Goal: Task Accomplishment & Management: Complete application form

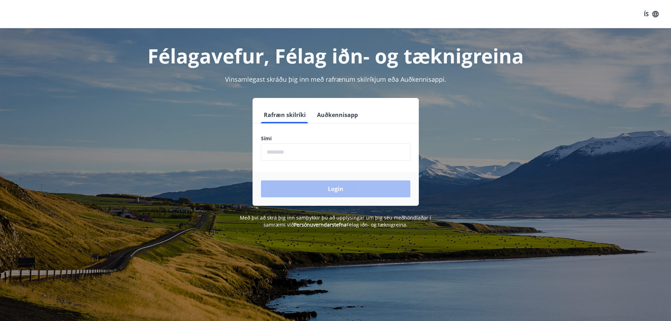
click at [297, 153] on input "phone" at bounding box center [335, 151] width 149 height 17
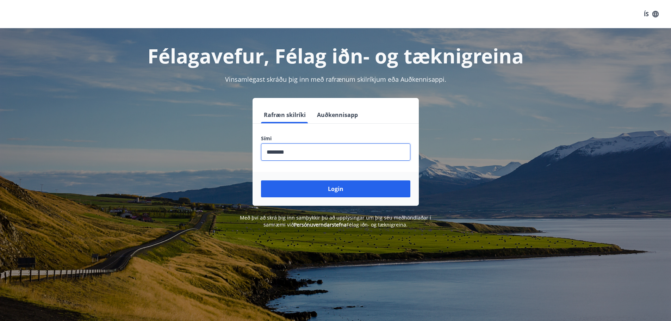
type input "********"
click at [261, 180] on button "Login" at bounding box center [335, 188] width 149 height 17
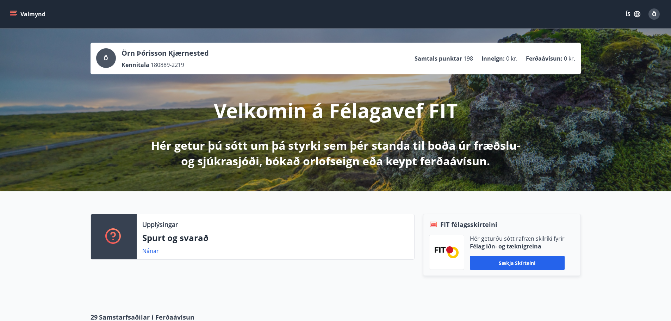
click at [12, 11] on icon "menu" at bounding box center [13, 14] width 7 height 7
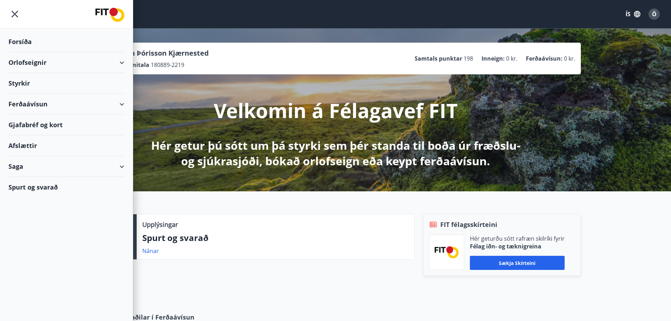
click at [21, 52] on div "Styrkir" at bounding box center [66, 41] width 116 height 21
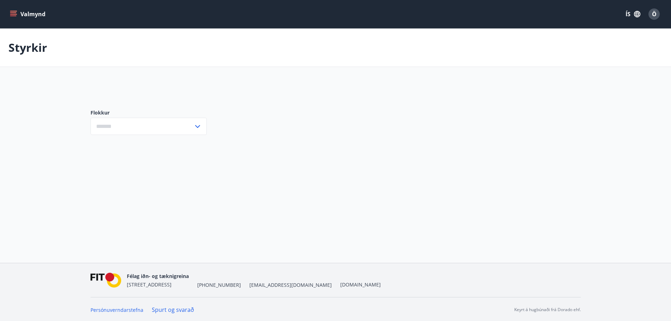
type input "***"
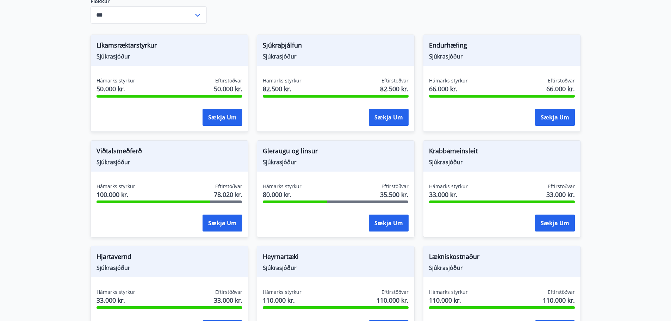
scroll to position [246, 0]
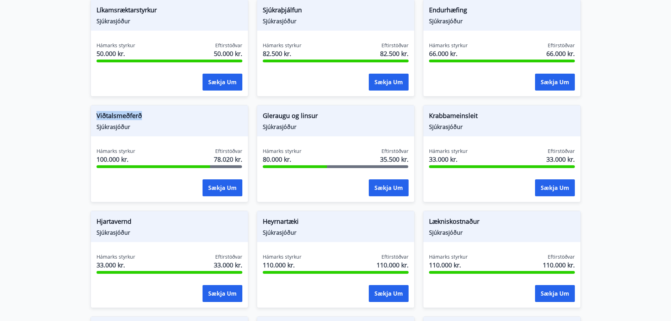
drag, startPoint x: 145, startPoint y: 106, endPoint x: 94, endPoint y: 106, distance: 50.7
click at [94, 106] on div "Viðtalsmeðferð Sjúkrasjóður" at bounding box center [169, 120] width 157 height 31
drag, startPoint x: 91, startPoint y: 120, endPoint x: 130, endPoint y: 120, distance: 39.4
click at [125, 120] on div "Viðtalsmeðferð Sjúkrasjóður Hámarks styrkur 100.000 kr. Eftirstöðvar 78.020 kr.…" at bounding box center [165, 149] width 166 height 106
drag, startPoint x: 92, startPoint y: 153, endPoint x: 132, endPoint y: 154, distance: 40.2
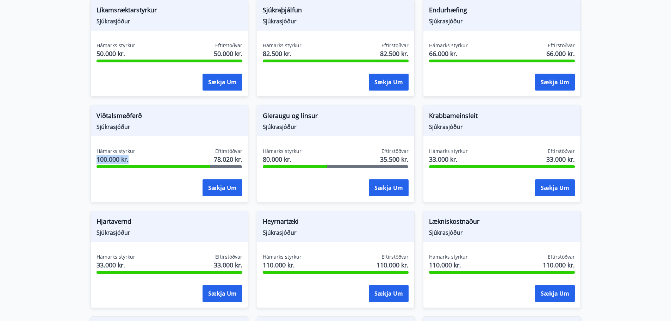
click at [132, 154] on div "Hámarks styrkur 100.000 kr. Eftirstöðvar 78.020 kr. Sækja um" at bounding box center [169, 172] width 157 height 51
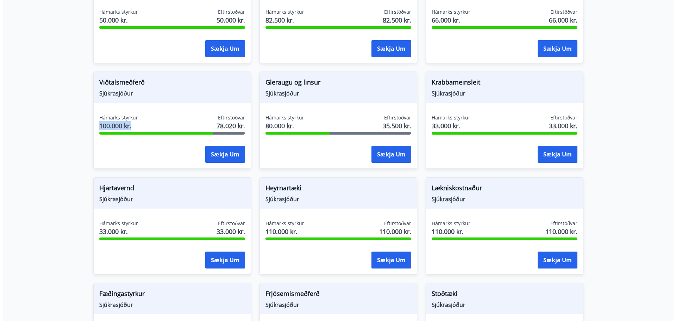
scroll to position [282, 0]
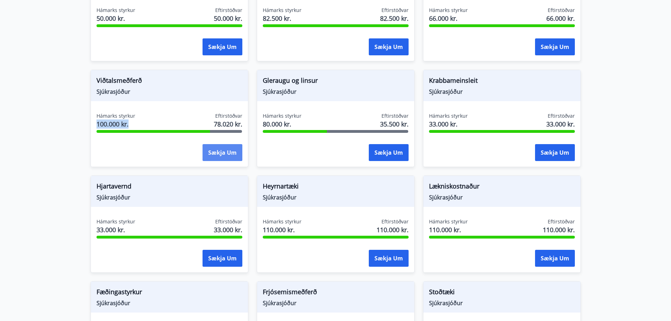
click at [222, 144] on button "Sækja um" at bounding box center [222, 152] width 40 height 17
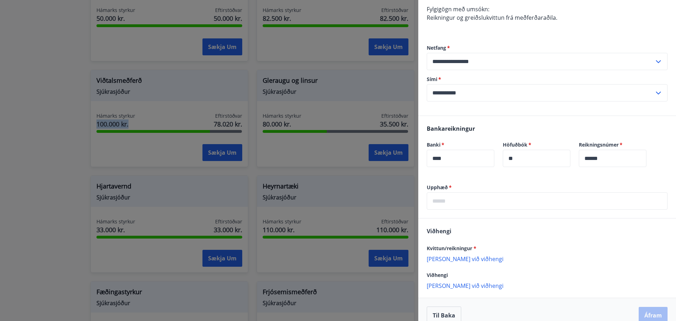
scroll to position [174, 0]
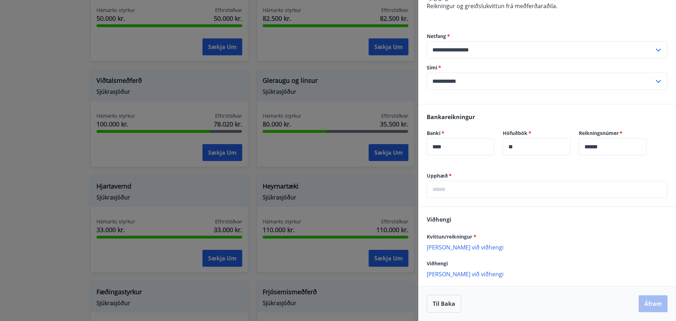
click at [450, 194] on input "text" at bounding box center [547, 189] width 241 height 17
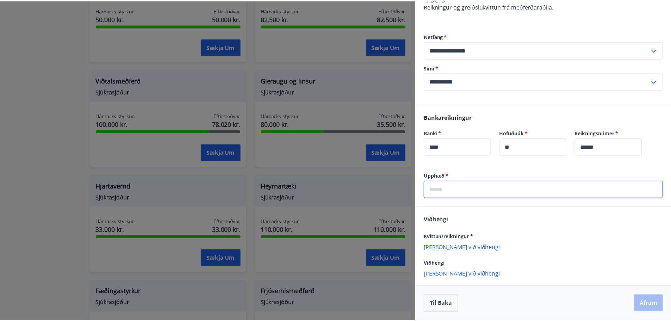
scroll to position [0, 0]
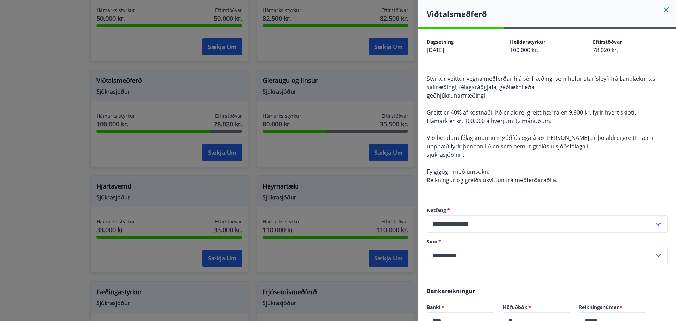
click at [662, 9] on icon at bounding box center [666, 10] width 8 height 8
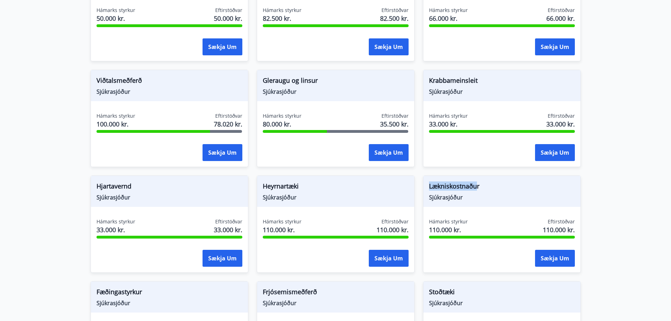
drag, startPoint x: 476, startPoint y: 178, endPoint x: 430, endPoint y: 183, distance: 46.0
click at [430, 183] on span "Lækniskostnaður" at bounding box center [502, 187] width 146 height 12
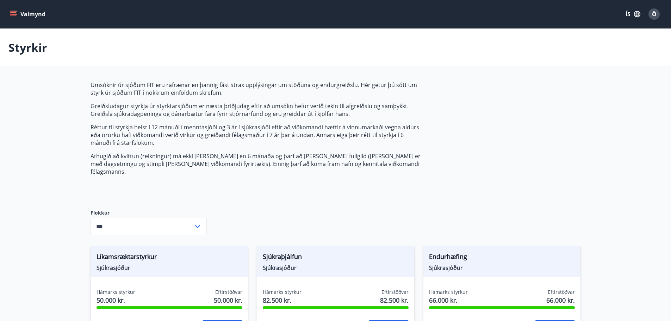
click at [12, 13] on icon "menu" at bounding box center [13, 12] width 6 height 1
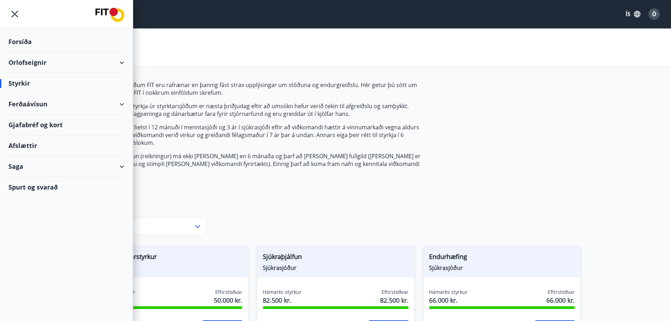
click at [26, 146] on div "Afslættir" at bounding box center [66, 145] width 116 height 21
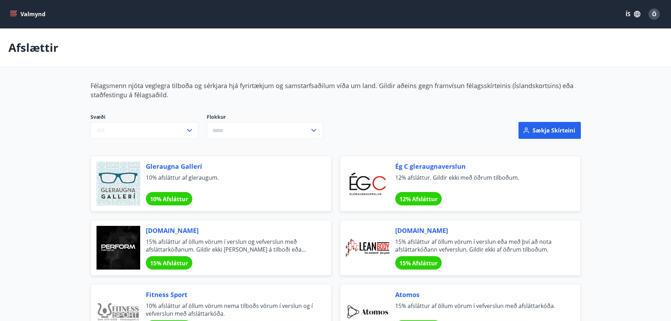
click at [6, 6] on div "Valmynd ÍS Ö" at bounding box center [335, 14] width 671 height 28
click at [11, 13] on icon "menu" at bounding box center [13, 12] width 6 height 1
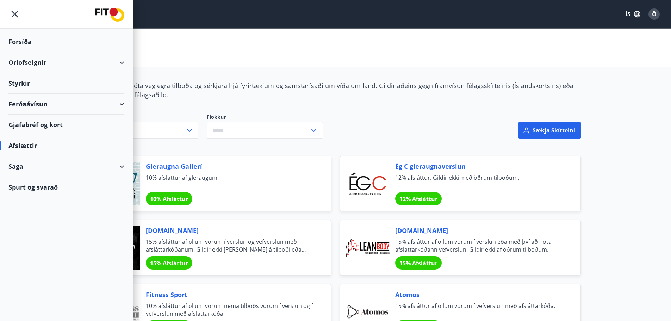
click at [18, 52] on div "Styrkir" at bounding box center [66, 41] width 116 height 21
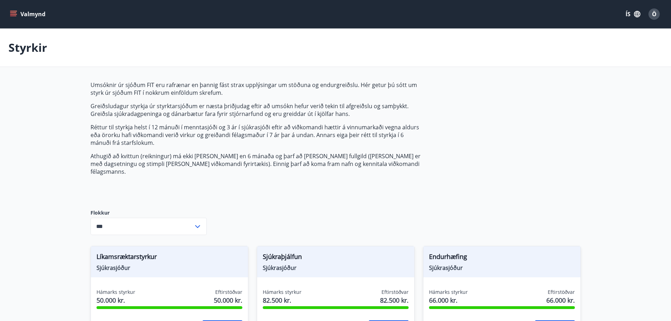
type input "***"
click at [14, 14] on icon "menu" at bounding box center [13, 14] width 7 height 7
